Goal: Use online tool/utility: Utilize a website feature to perform a specific function

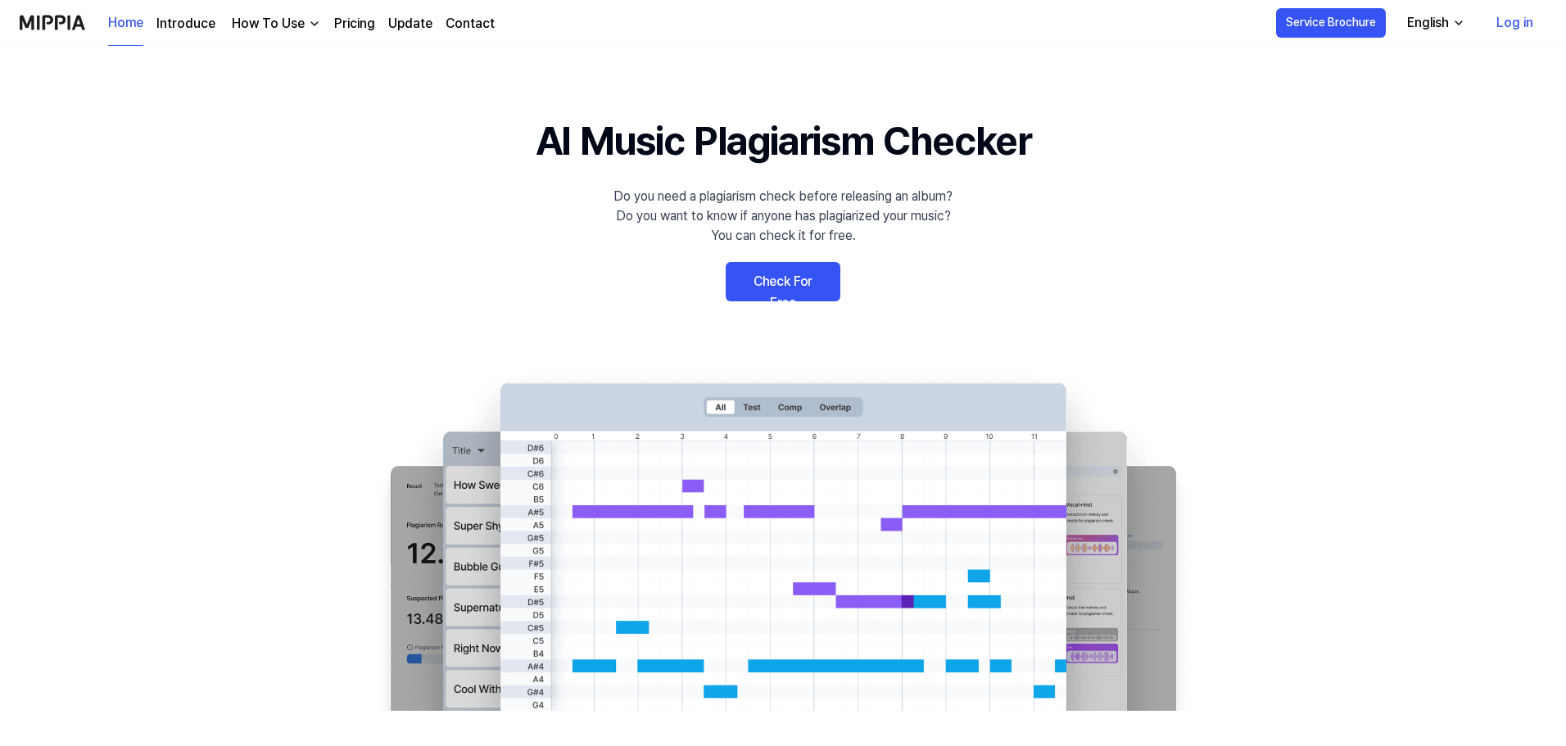
click at [778, 292] on link "Check For Free" at bounding box center [783, 281] width 115 height 39
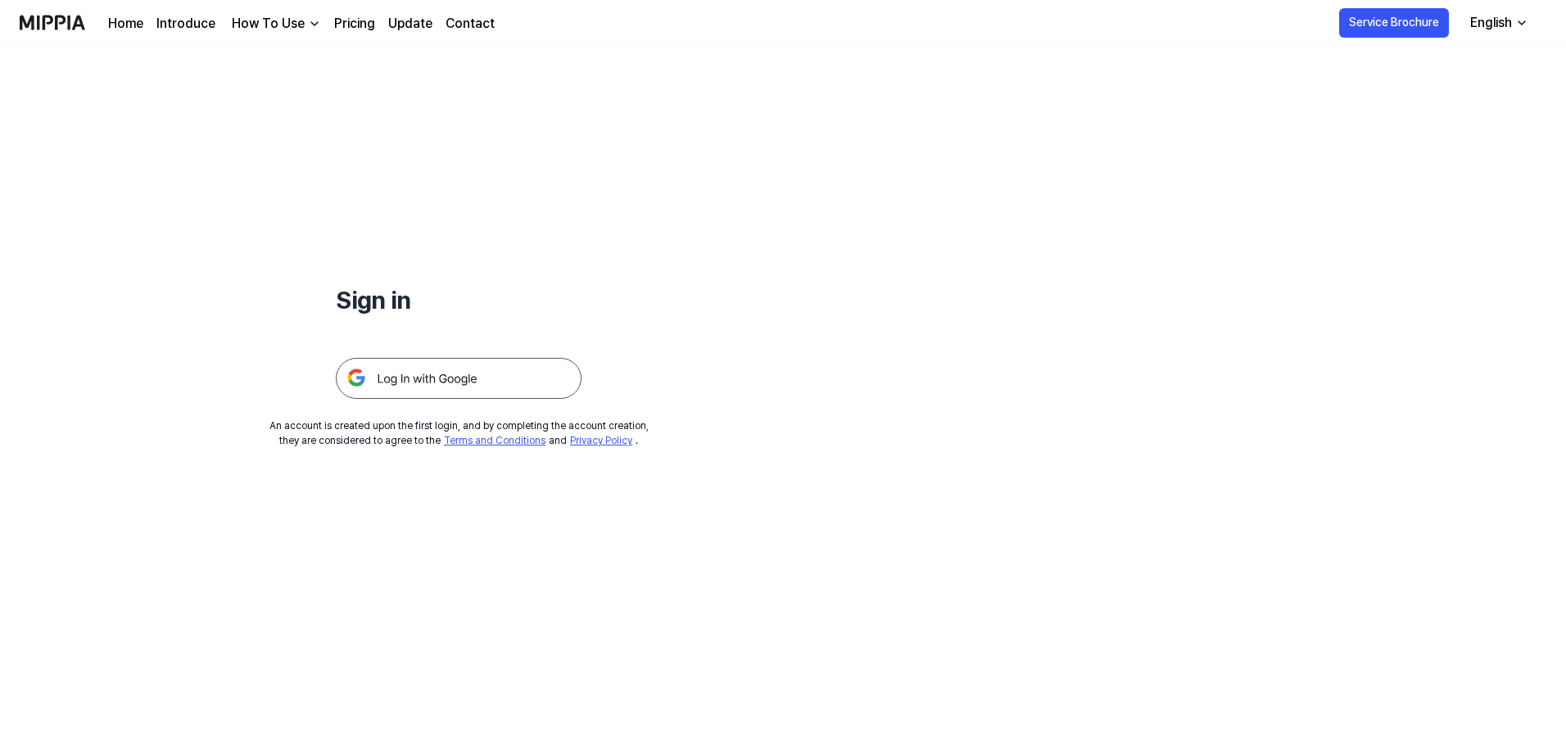
click at [444, 374] on img at bounding box center [459, 378] width 246 height 41
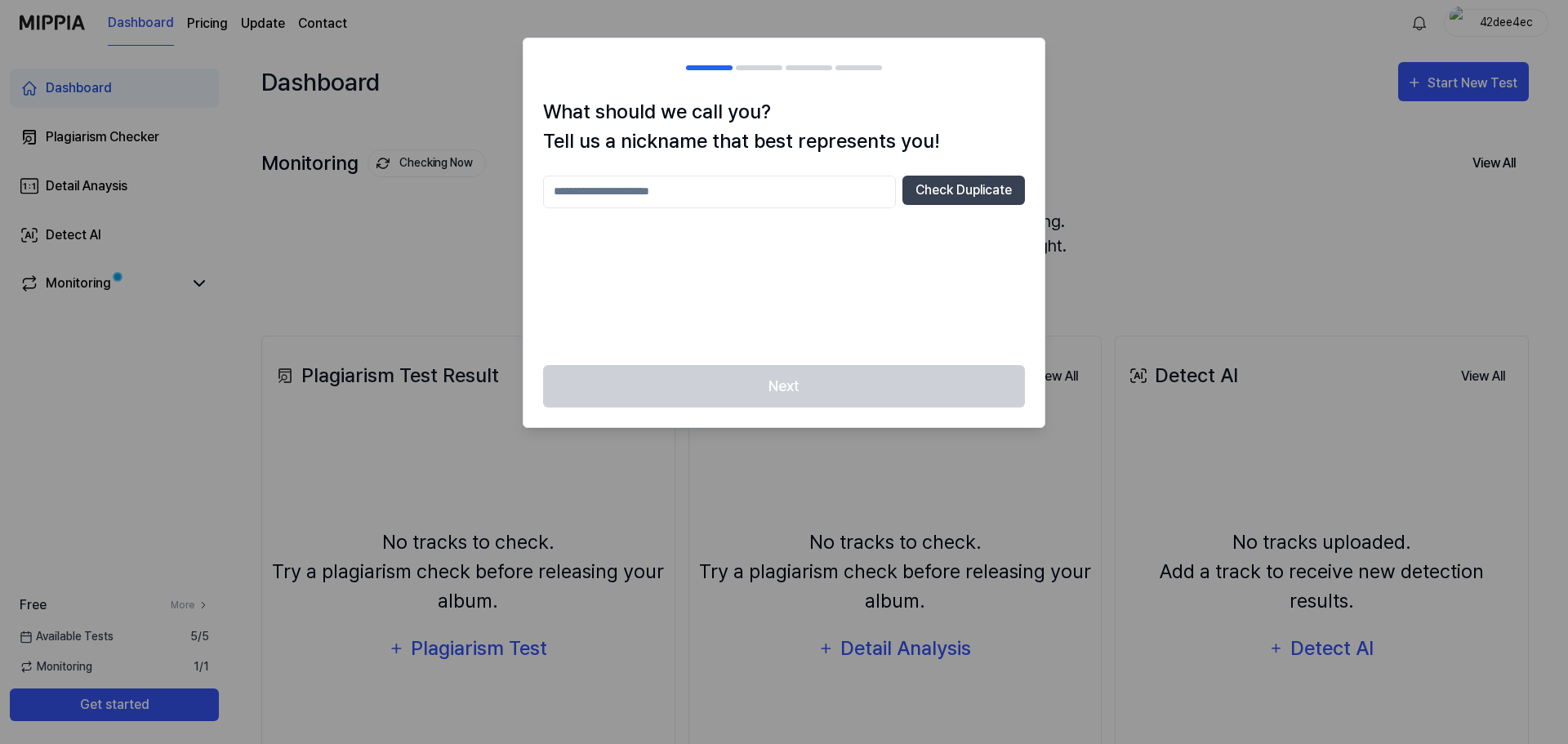
click at [1180, 102] on div at bounding box center [784, 372] width 1568 height 744
click at [846, 177] on div "What should we call you? Tell us a nickname that best represents you! Check Dup…" at bounding box center [784, 230] width 521 height 268
click at [832, 192] on input "text" at bounding box center [720, 191] width 353 height 33
type input "******"
click at [946, 193] on button "Check Duplicate" at bounding box center [963, 189] width 123 height 29
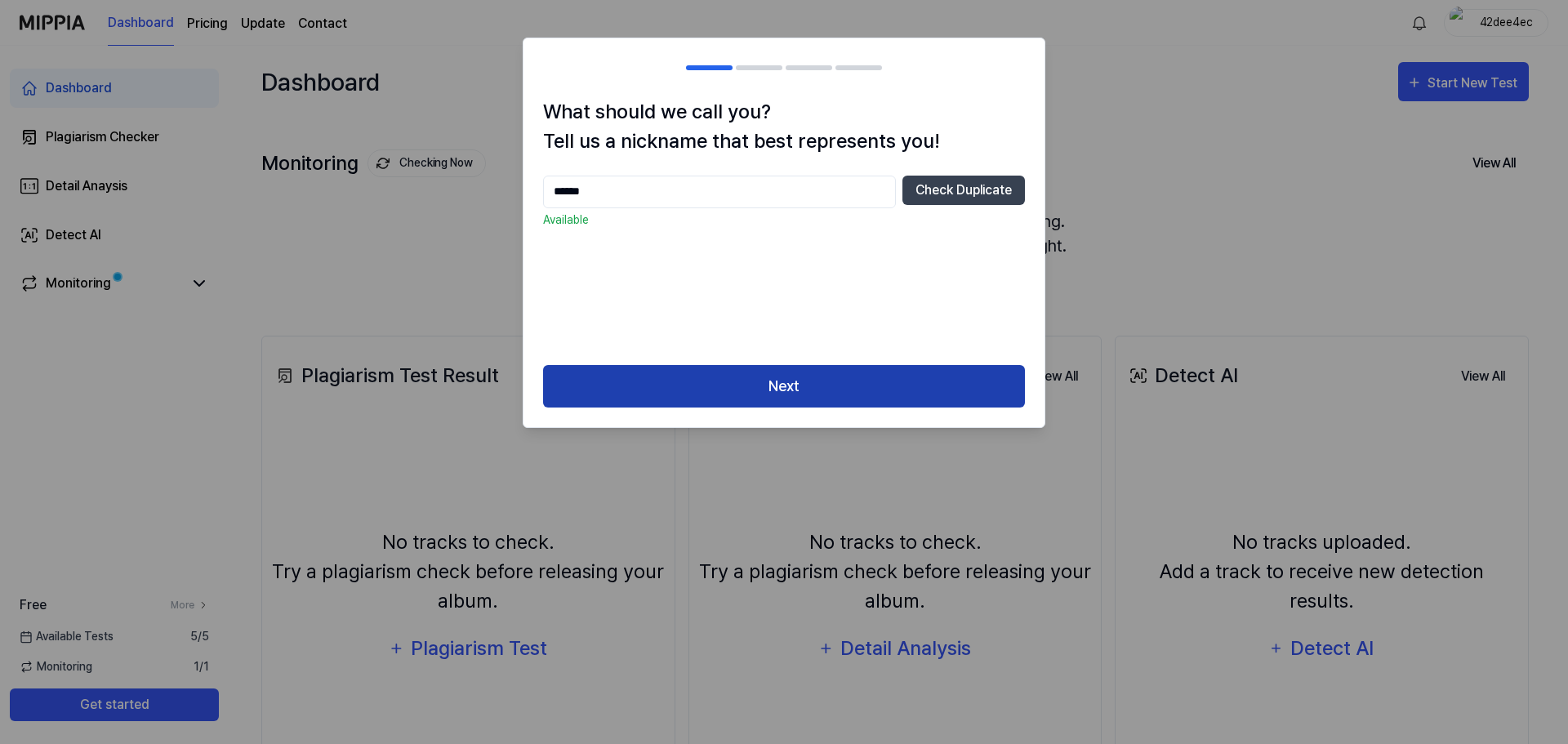
click at [832, 395] on button "Next" at bounding box center [784, 386] width 481 height 43
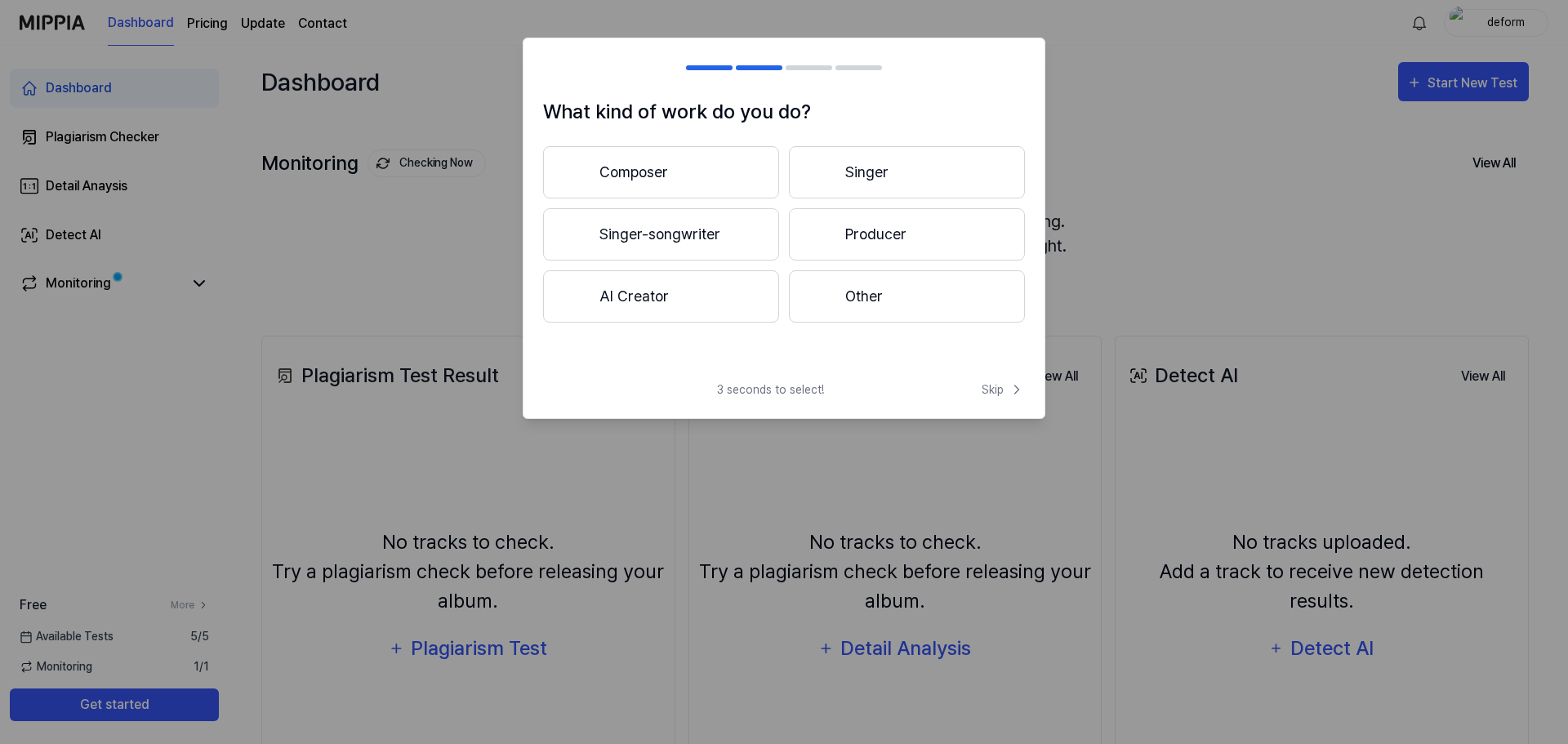
click at [692, 177] on button "Composer" at bounding box center [661, 173] width 236 height 52
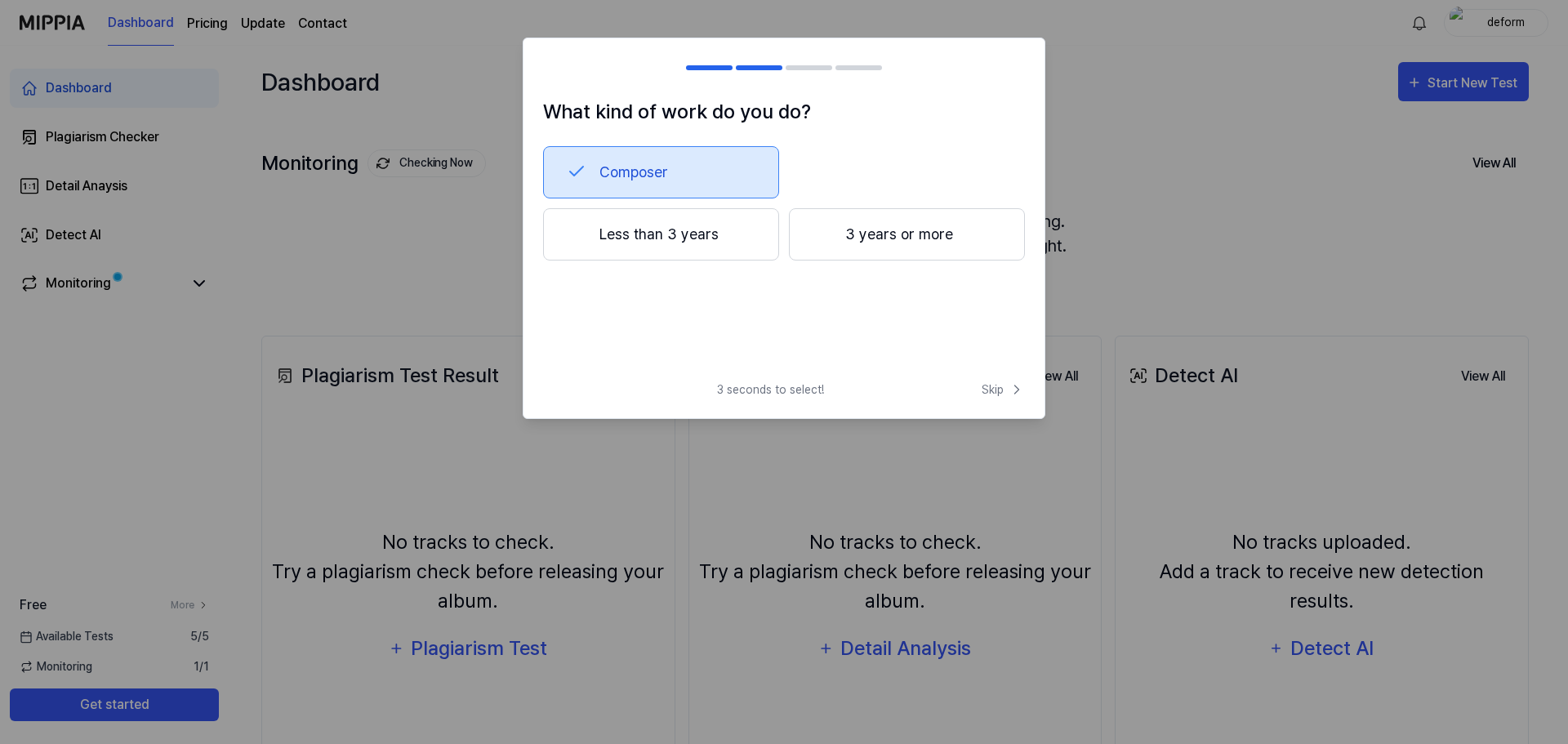
click at [893, 259] on button "3 years or more" at bounding box center [906, 234] width 236 height 52
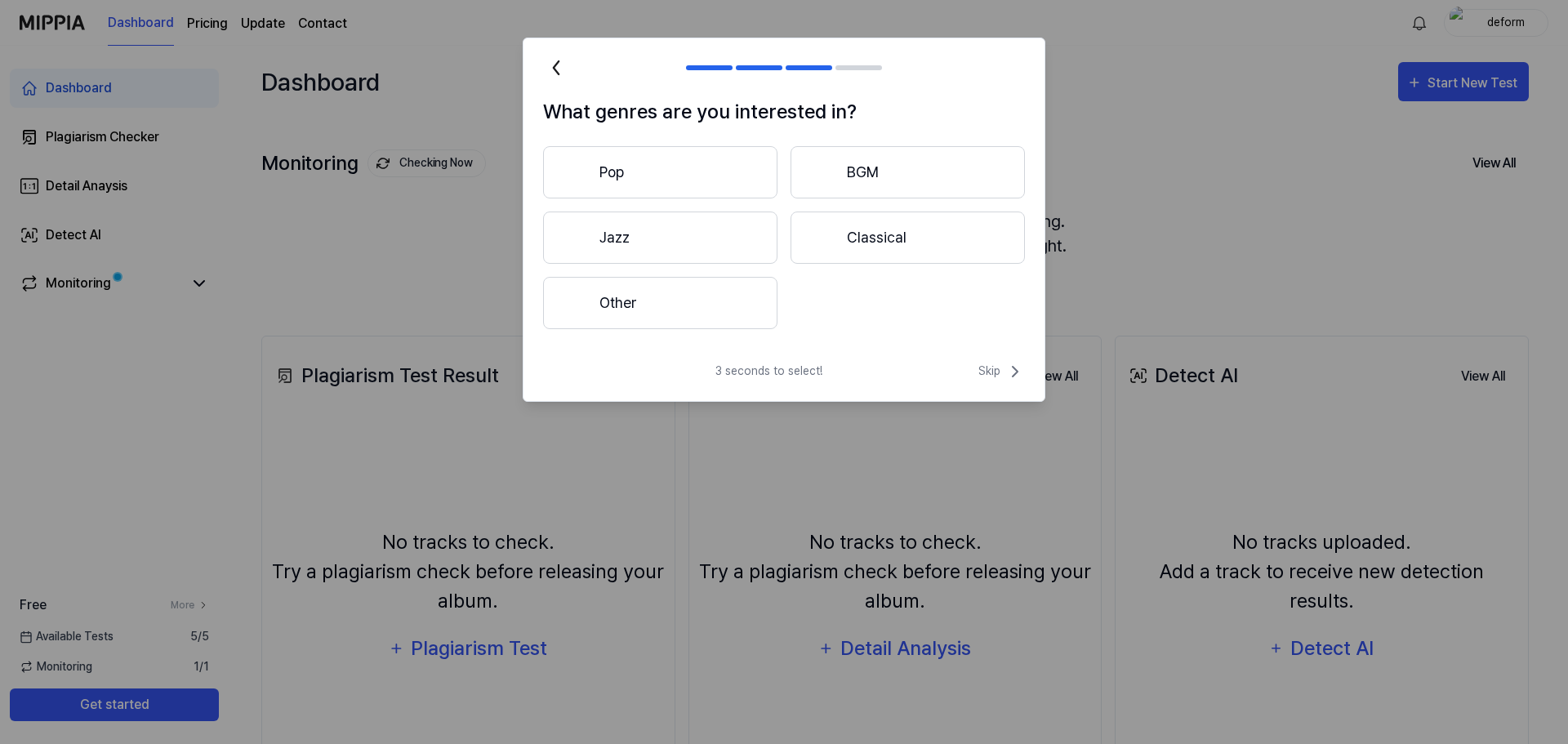
click at [825, 251] on button "Classical" at bounding box center [907, 237] width 234 height 52
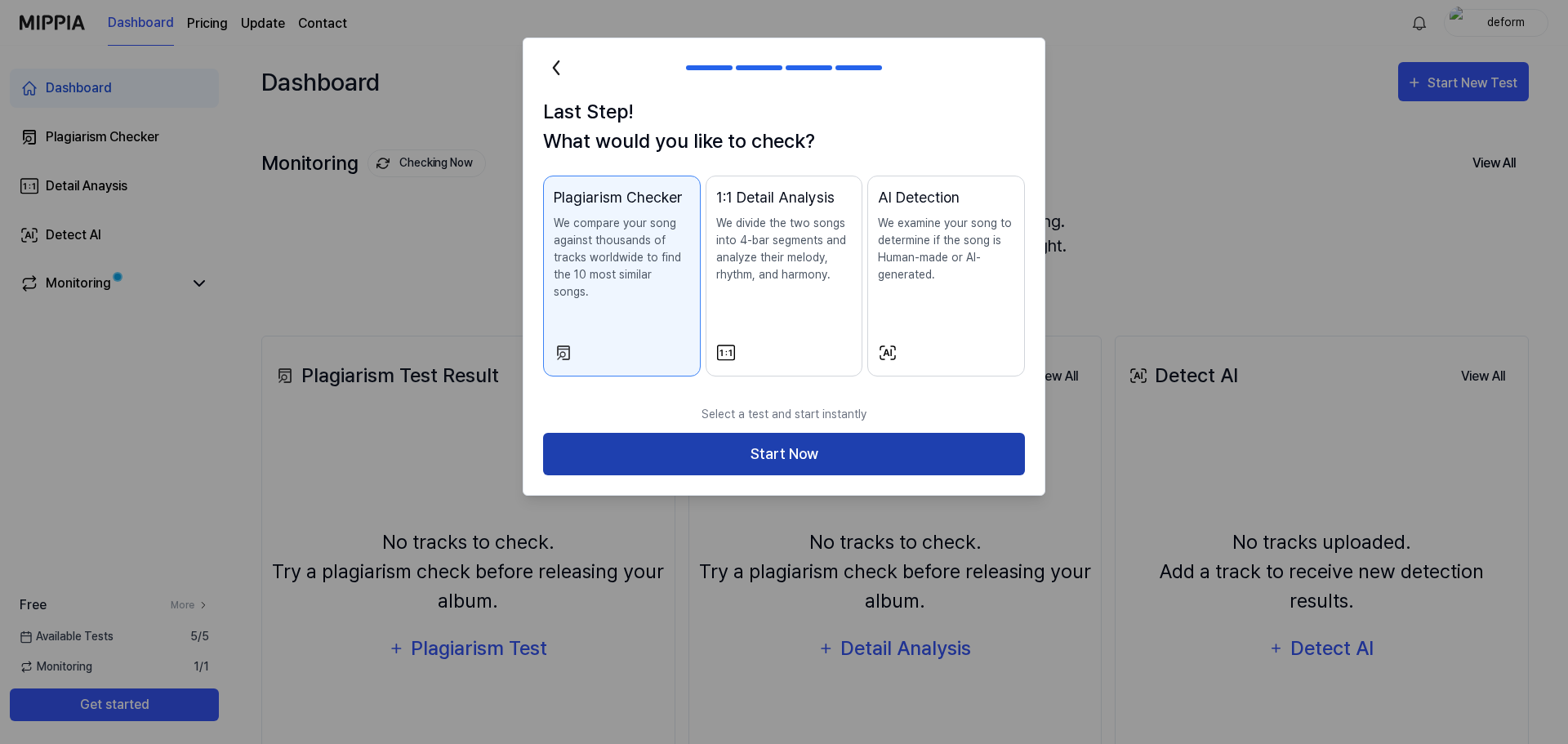
click at [824, 433] on button "Start Now" at bounding box center [784, 454] width 481 height 43
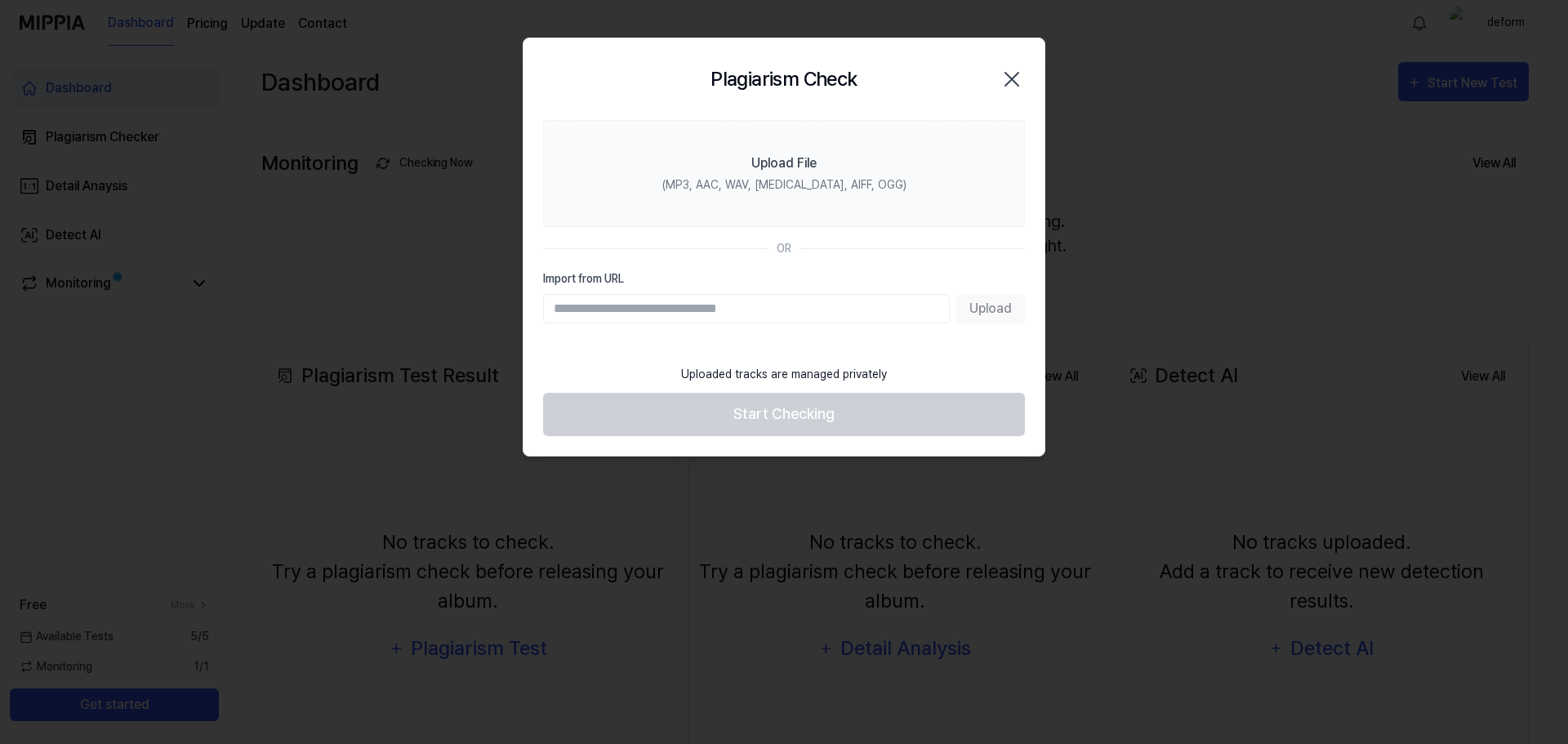
click at [1015, 61] on div "Plagiarism Check Close" at bounding box center [784, 79] width 481 height 43
click at [1013, 76] on icon "button" at bounding box center [1012, 79] width 26 height 26
